Goal: Information Seeking & Learning: Understand process/instructions

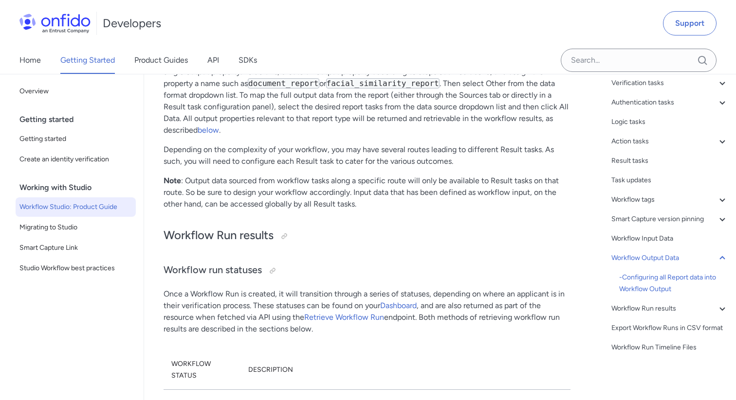
scroll to position [113, 0]
click at [629, 240] on div "Workflow Input Data" at bounding box center [669, 239] width 117 height 12
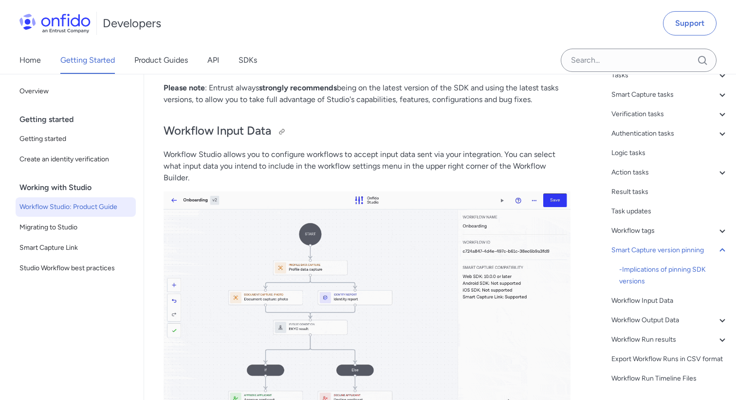
scroll to position [113, 0]
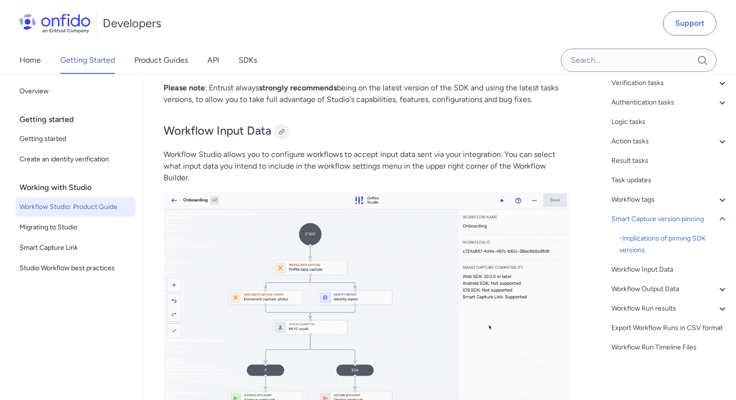
click at [284, 136] on div at bounding box center [282, 132] width 8 height 8
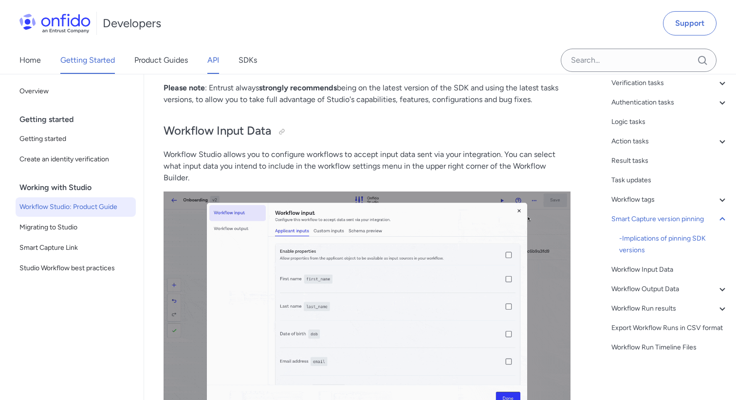
click at [218, 71] on link "API" at bounding box center [213, 60] width 12 height 27
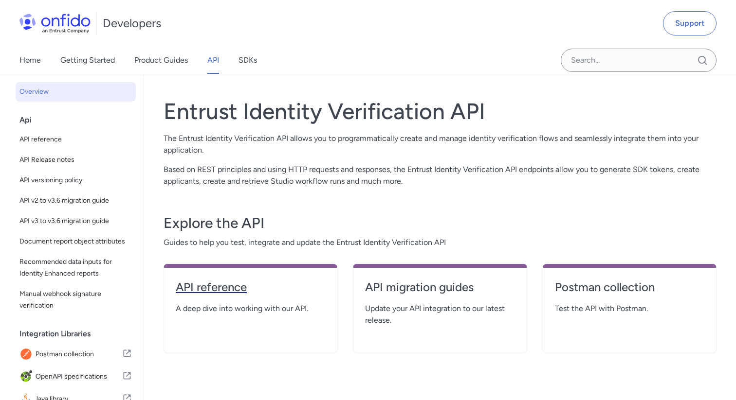
click at [207, 285] on h4 "API reference" at bounding box center [250, 288] width 149 height 16
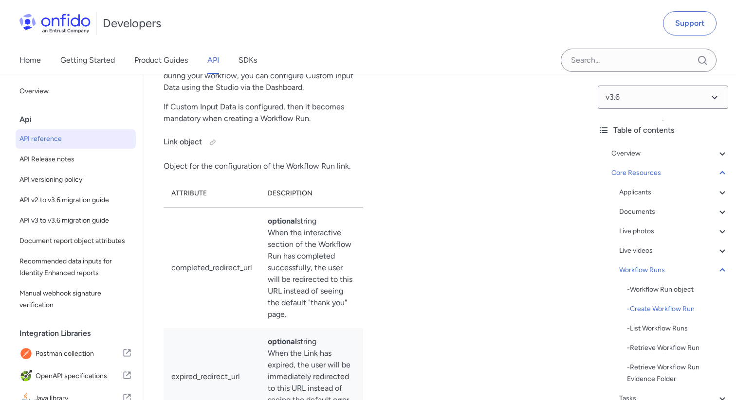
scroll to position [26494, 0]
